Goal: Check status: Check status

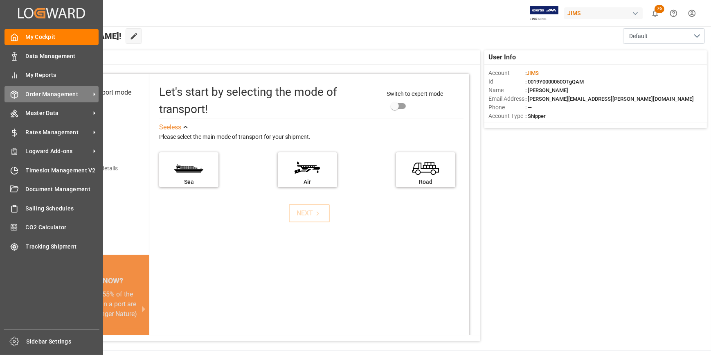
click at [52, 92] on span "Order Management" at bounding box center [58, 94] width 65 height 9
click at [50, 96] on span "Order Management" at bounding box center [58, 94] width 65 height 9
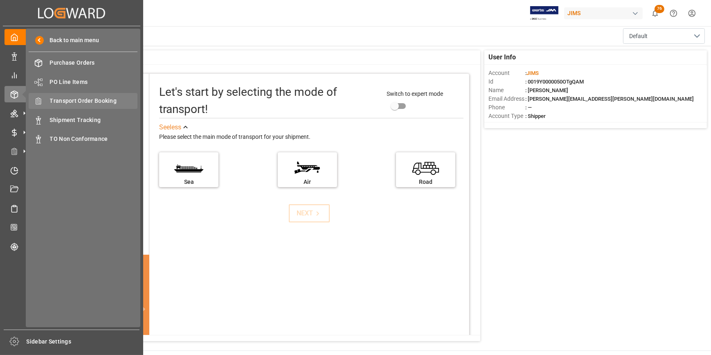
click at [65, 100] on span "Transport Order Booking" at bounding box center [94, 101] width 88 height 9
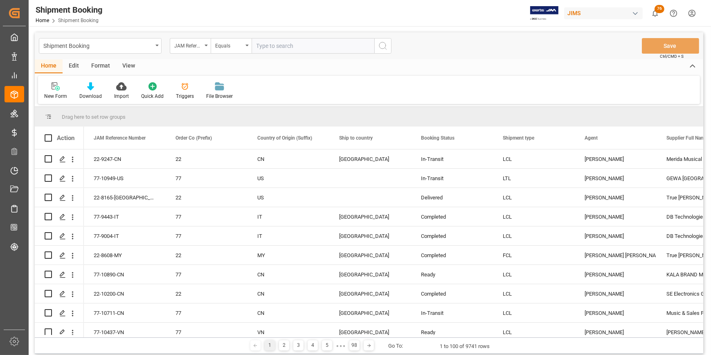
click at [264, 48] on input "text" at bounding box center [313, 46] width 123 height 16
type input "22-10670-US"
click at [385, 50] on icon "search button" at bounding box center [383, 46] width 10 height 10
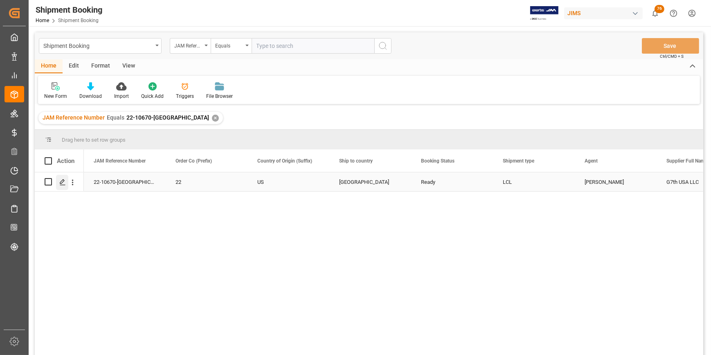
click at [60, 182] on polygon "Press SPACE to select this row." at bounding box center [62, 181] width 4 height 4
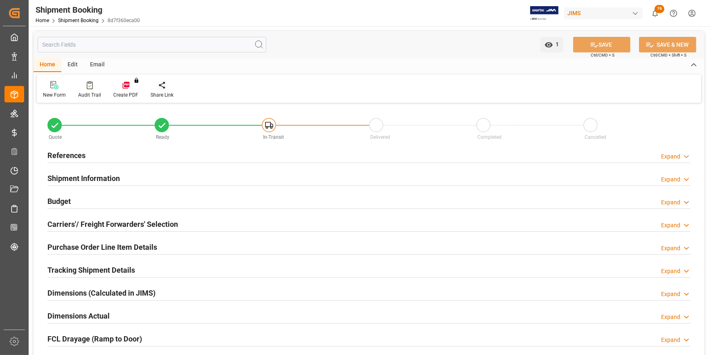
type input "0"
type input "20-08-2025"
click at [68, 153] on h2 "References" at bounding box center [66, 155] width 38 height 11
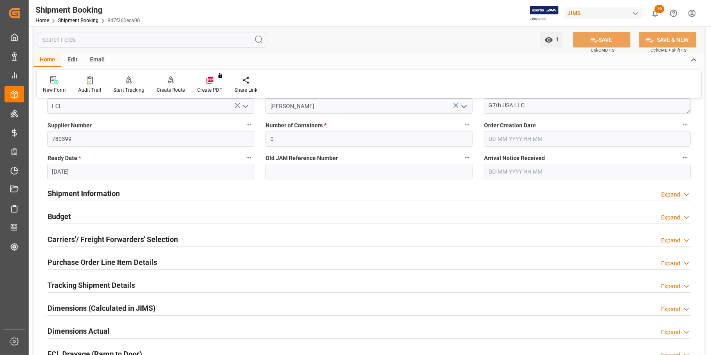
scroll to position [223, 0]
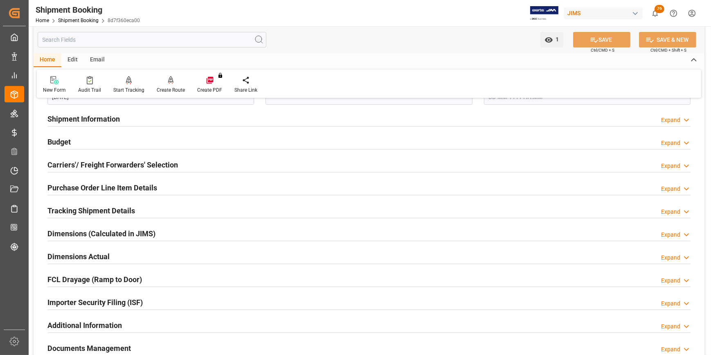
drag, startPoint x: 86, startPoint y: 213, endPoint x: 106, endPoint y: 205, distance: 21.7
click at [86, 213] on h2 "Tracking Shipment Details" at bounding box center [91, 210] width 88 height 11
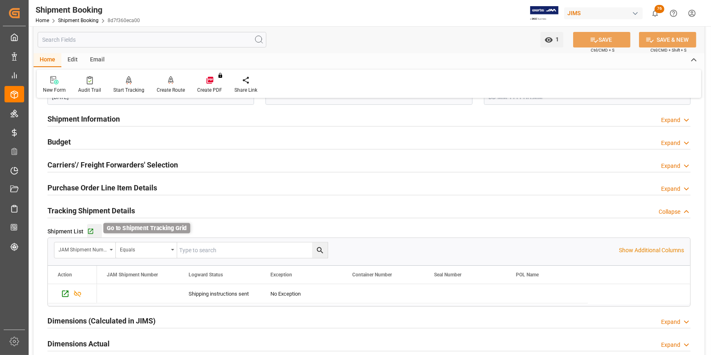
click at [90, 231] on icon "button" at bounding box center [90, 231] width 7 height 7
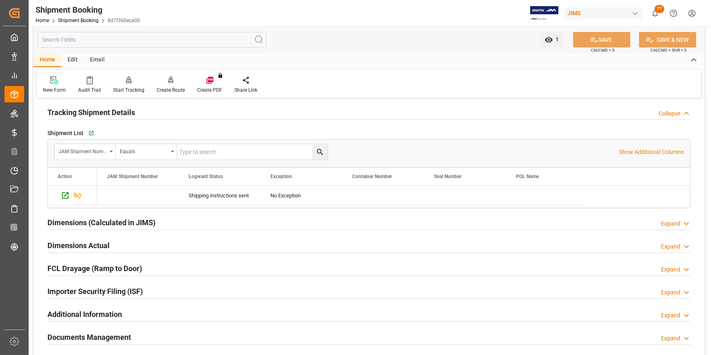
scroll to position [335, 0]
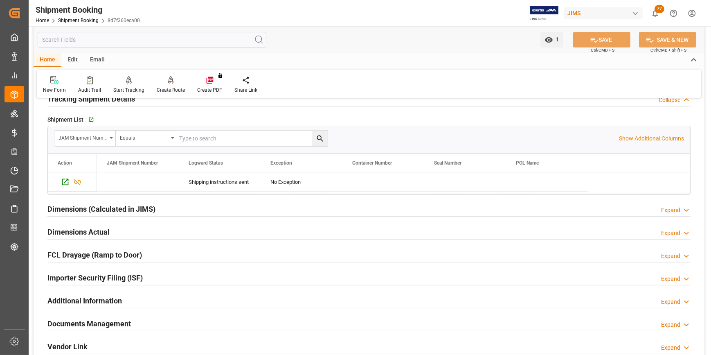
click at [101, 323] on h2 "Documents Management" at bounding box center [88, 323] width 83 height 11
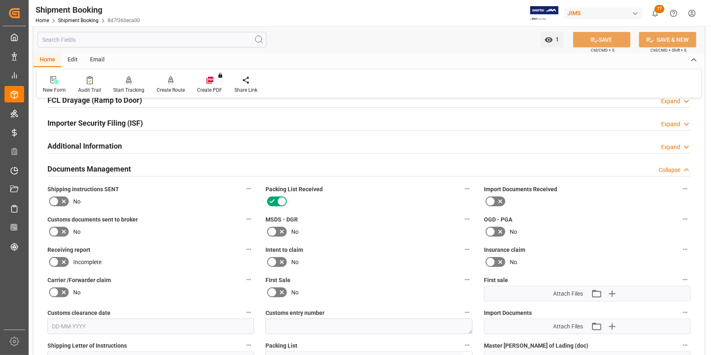
scroll to position [483, 0]
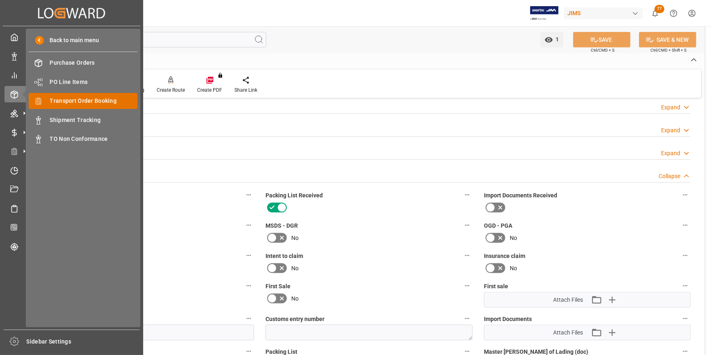
click at [74, 108] on div "Transport Order Booking Transport Order Booking" at bounding box center [83, 101] width 109 height 16
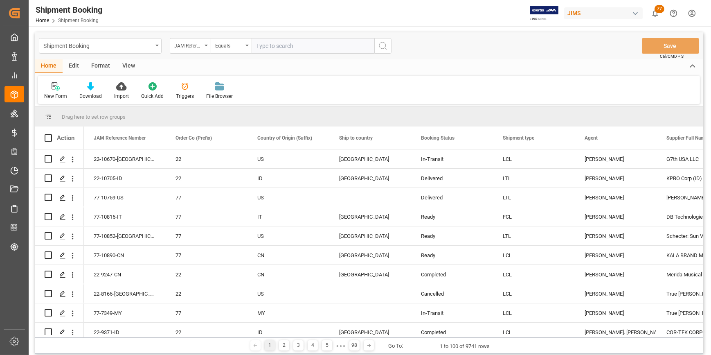
click at [274, 47] on input "text" at bounding box center [313, 46] width 123 height 16
type input "22-9883-DE"
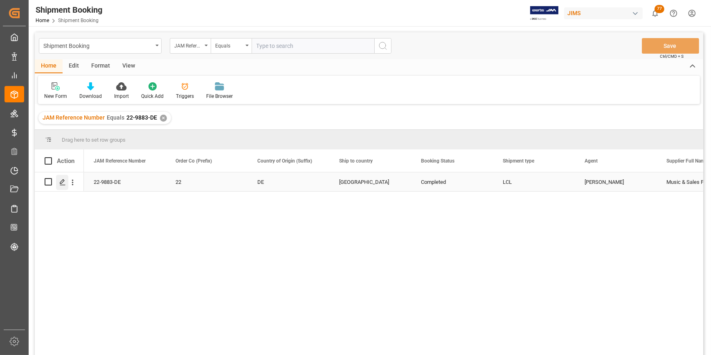
click at [62, 186] on div "Press SPACE to select this row." at bounding box center [62, 182] width 12 height 15
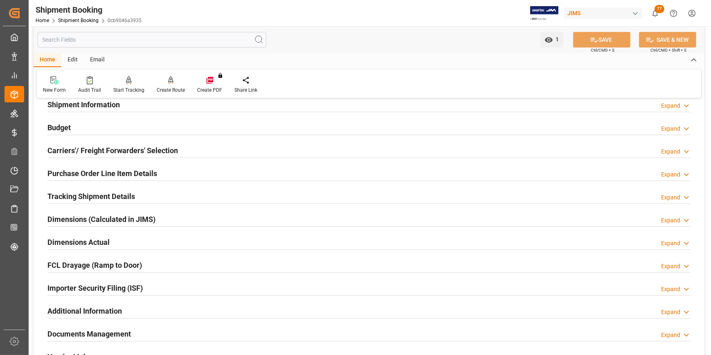
scroll to position [74, 0]
click at [65, 198] on h2 "Tracking Shipment Details" at bounding box center [91, 195] width 88 height 11
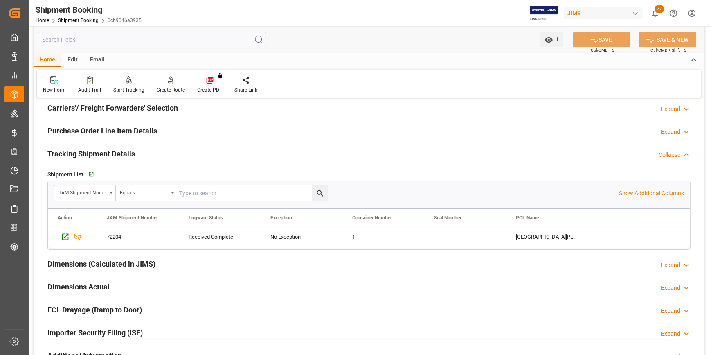
scroll to position [111, 0]
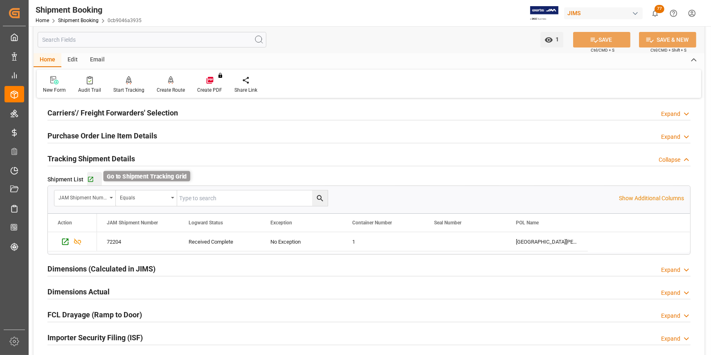
click at [87, 179] on icon "button" at bounding box center [90, 179] width 7 height 7
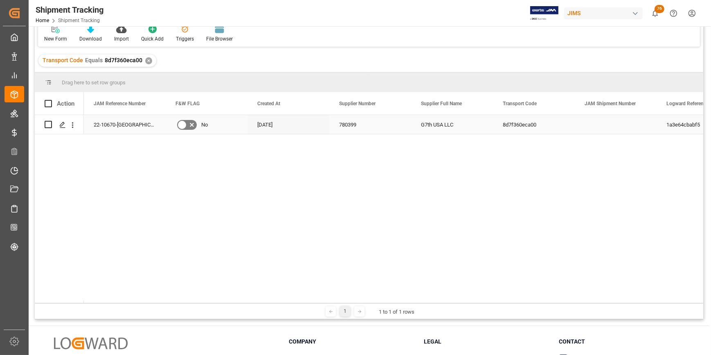
scroll to position [74, 0]
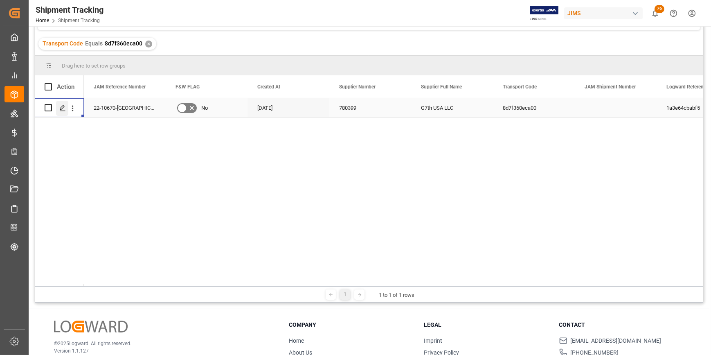
click at [63, 110] on line "Press SPACE to select this row." at bounding box center [62, 110] width 5 height 0
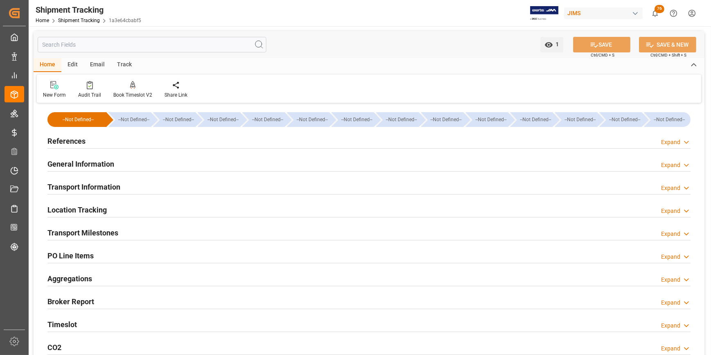
click at [83, 236] on h2 "Transport Milestones" at bounding box center [82, 232] width 71 height 11
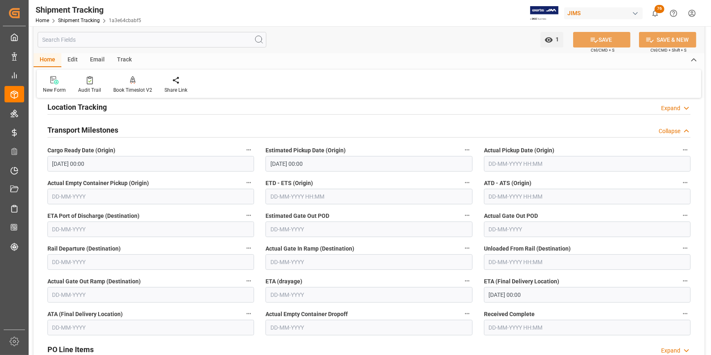
scroll to position [111, 0]
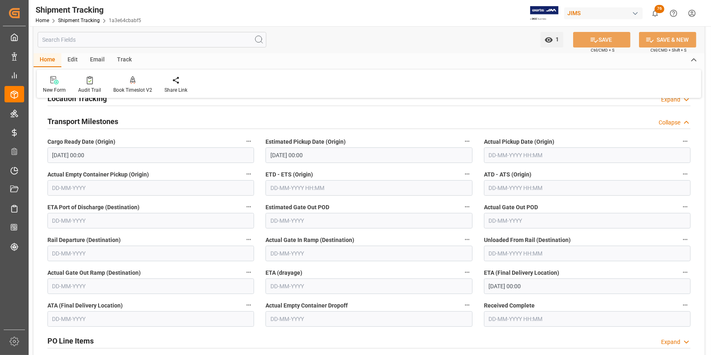
click at [492, 285] on input "[DATE] 00:00" at bounding box center [587, 286] width 207 height 16
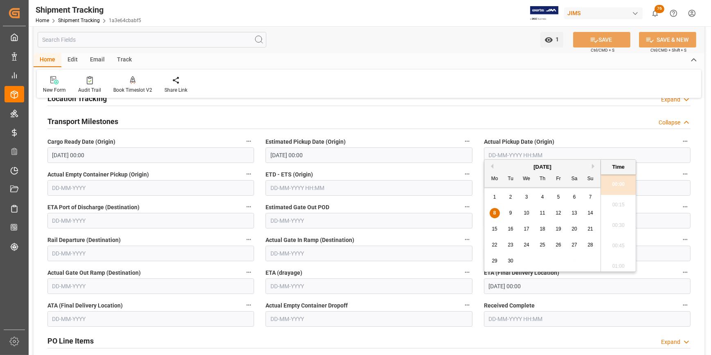
click at [492, 285] on input "[DATE] 00:00" at bounding box center [587, 286] width 207 height 16
click at [555, 214] on div "12" at bounding box center [559, 213] width 10 height 10
type input "12-09-2025 00:00"
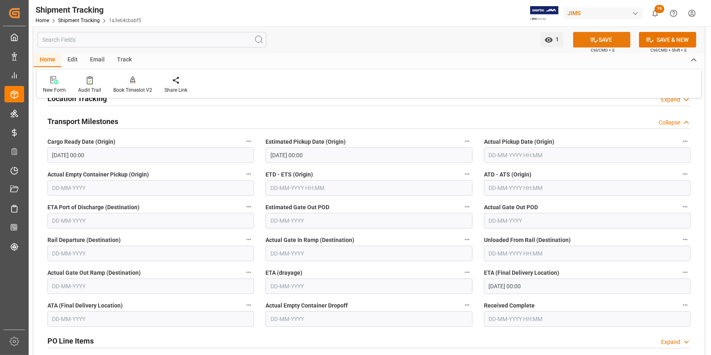
click at [598, 41] on button "SAVE" at bounding box center [601, 40] width 57 height 16
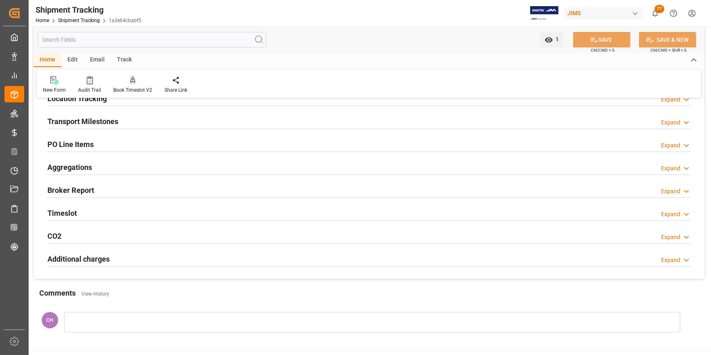
click at [85, 123] on h2 "Transport Milestones" at bounding box center [82, 121] width 71 height 11
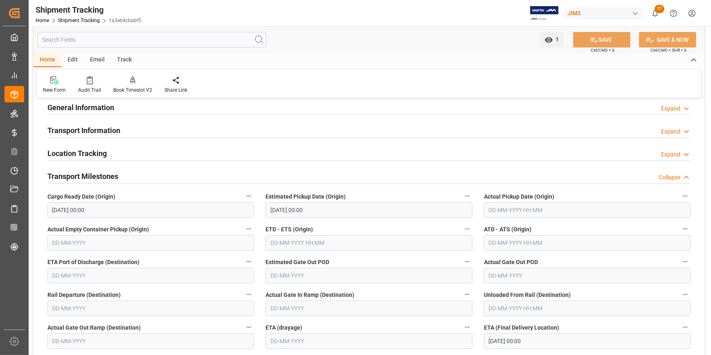
scroll to position [37, 0]
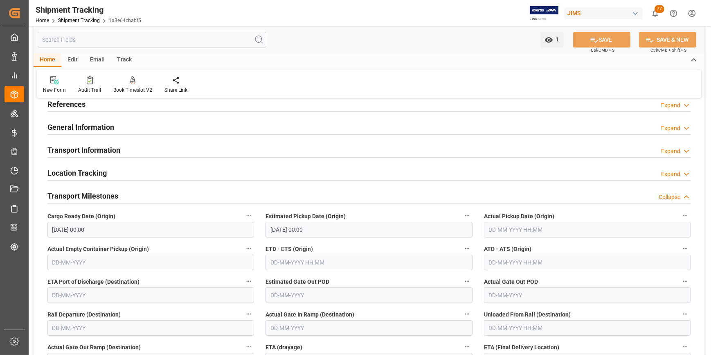
click at [497, 229] on input "text" at bounding box center [587, 230] width 207 height 16
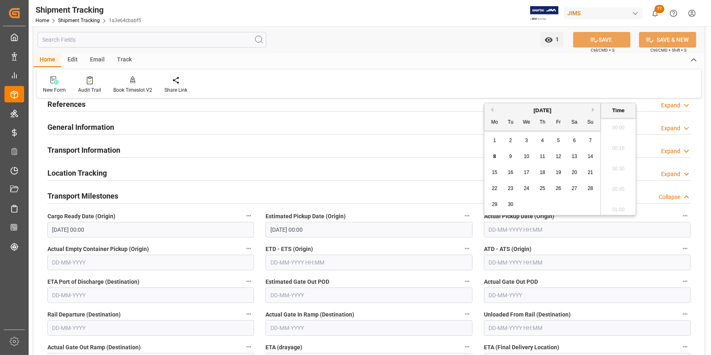
scroll to position [903, 0]
click at [555, 142] on div "5" at bounding box center [559, 141] width 10 height 10
type input "05-09-2025 00:00"
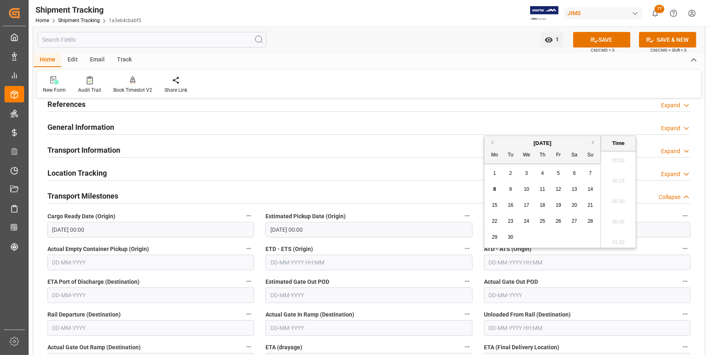
click at [492, 261] on input "text" at bounding box center [587, 262] width 207 height 16
click at [557, 171] on span "5" at bounding box center [558, 173] width 3 height 6
type input "05-09-2025 00:00"
click at [286, 259] on input "text" at bounding box center [369, 262] width 207 height 16
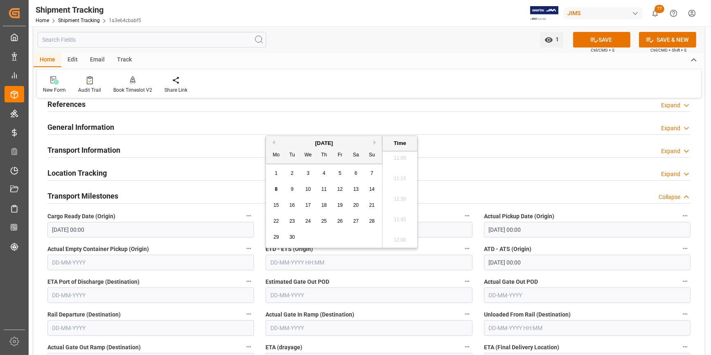
click at [339, 176] on span "5" at bounding box center [340, 173] width 3 height 6
type input "05-09-2025 00:00"
click at [116, 263] on input "text" at bounding box center [150, 262] width 207 height 16
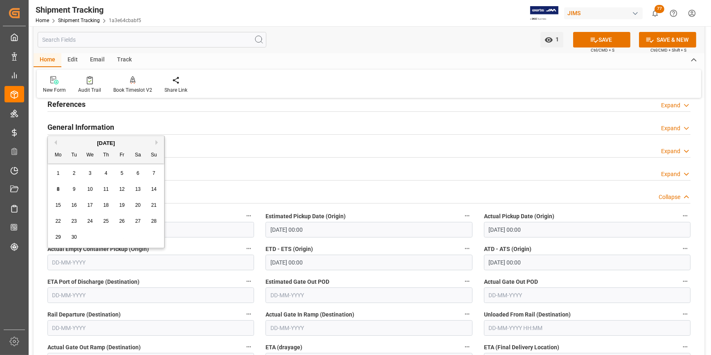
click at [322, 230] on input "05-09-2025 00:00" at bounding box center [369, 230] width 207 height 16
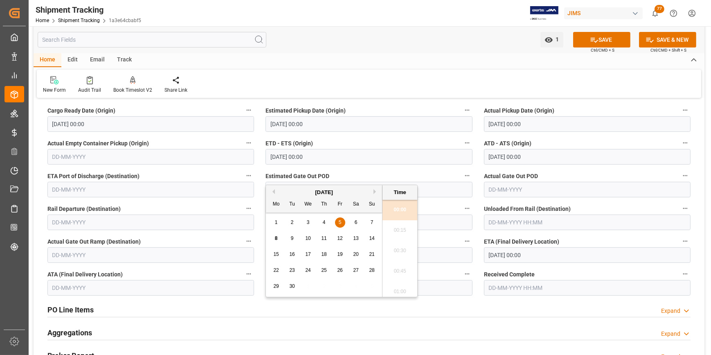
scroll to position [149, 0]
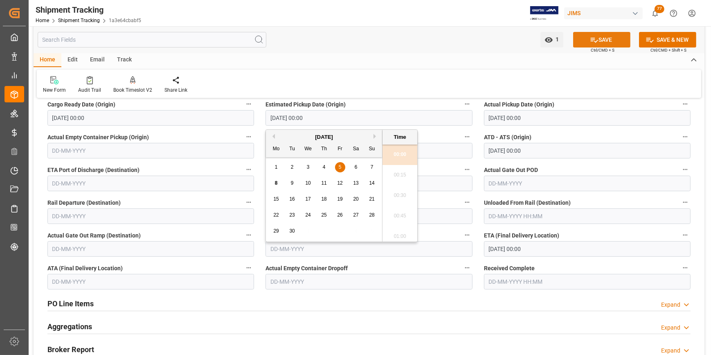
click at [599, 42] on button "SAVE" at bounding box center [601, 40] width 57 height 16
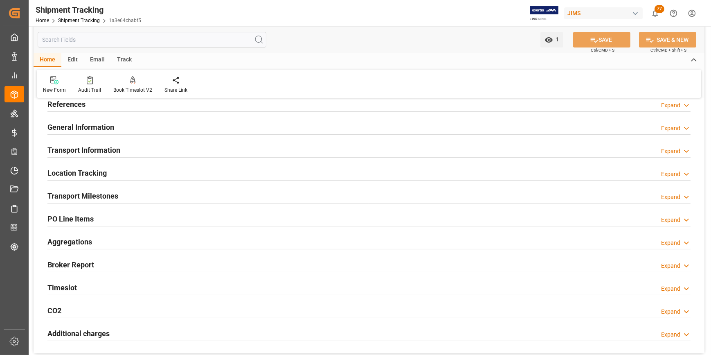
scroll to position [37, 0]
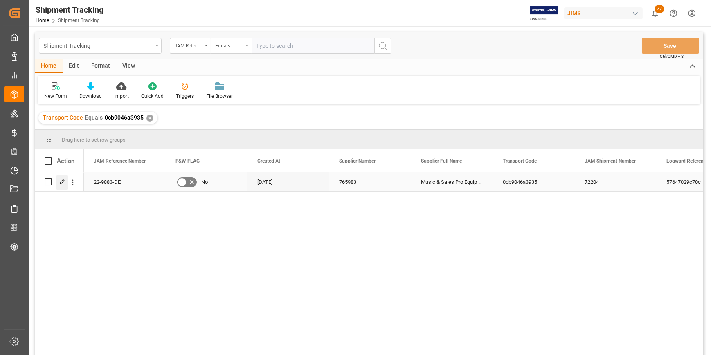
click at [60, 184] on icon "Press SPACE to select this row." at bounding box center [62, 182] width 7 height 7
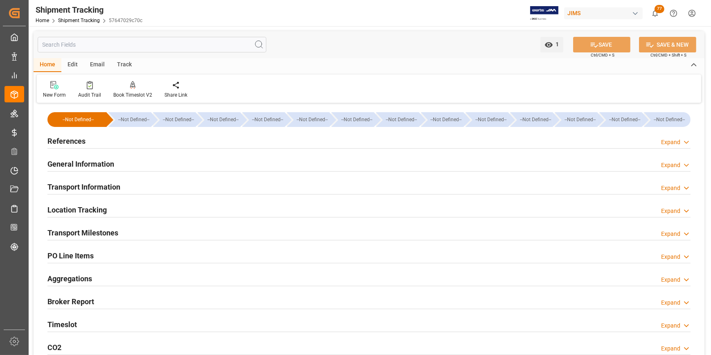
type input "[DATE] 11:59"
type input "[DATE] 00:00"
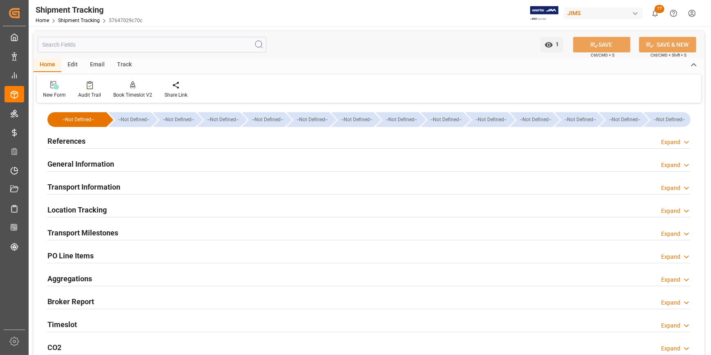
click at [74, 235] on h2 "Transport Milestones" at bounding box center [82, 232] width 71 height 11
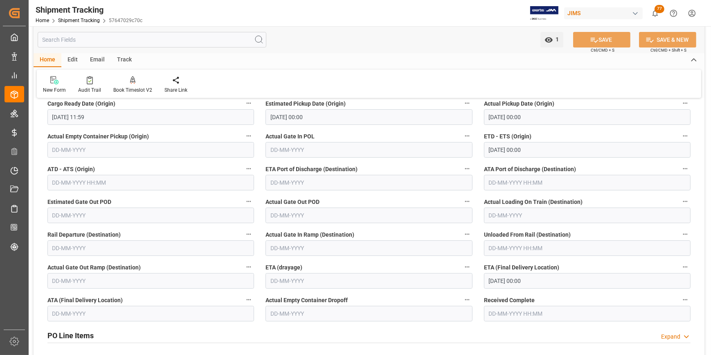
scroll to position [186, 0]
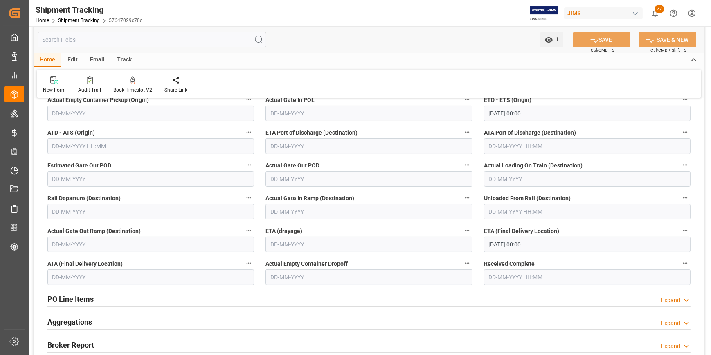
click at [504, 243] on input "[DATE] 00:00" at bounding box center [587, 244] width 207 height 16
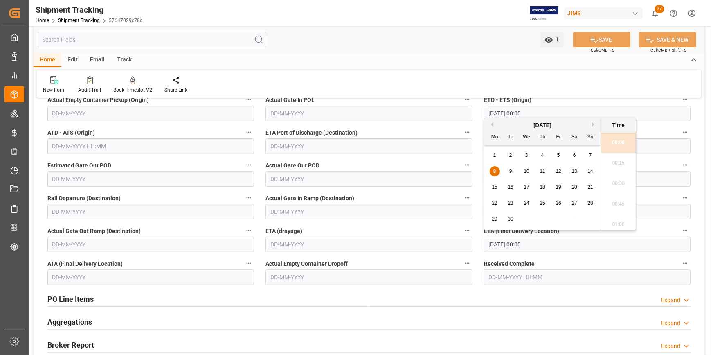
click at [586, 264] on label "Received Complete" at bounding box center [587, 263] width 207 height 11
click at [680, 264] on button "Received Complete" at bounding box center [685, 263] width 11 height 11
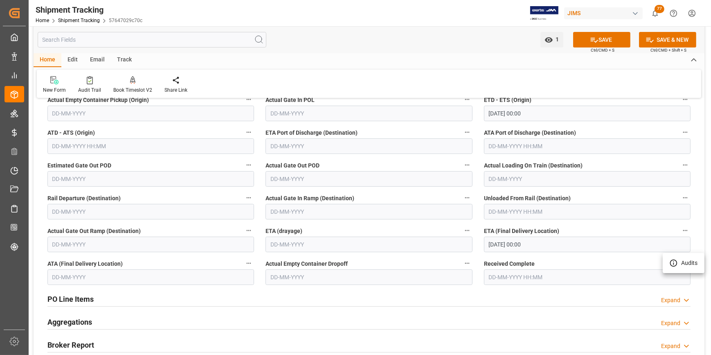
click at [612, 38] on div at bounding box center [355, 177] width 711 height 355
